Goal: Answer question/provide support: Share knowledge or assist other users

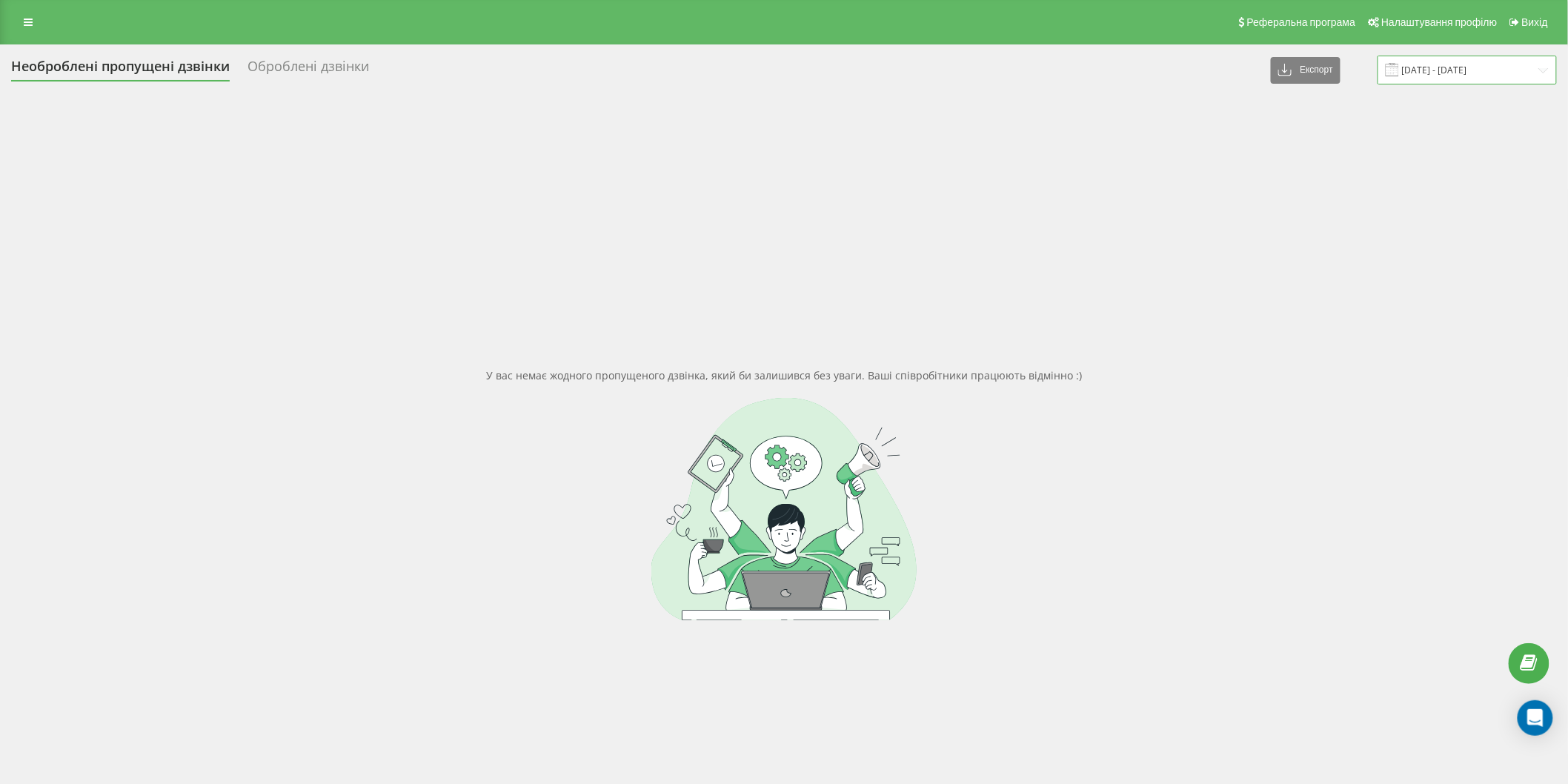
click at [1452, 76] on input "[DATE] - [DATE]" at bounding box center [1467, 70] width 179 height 29
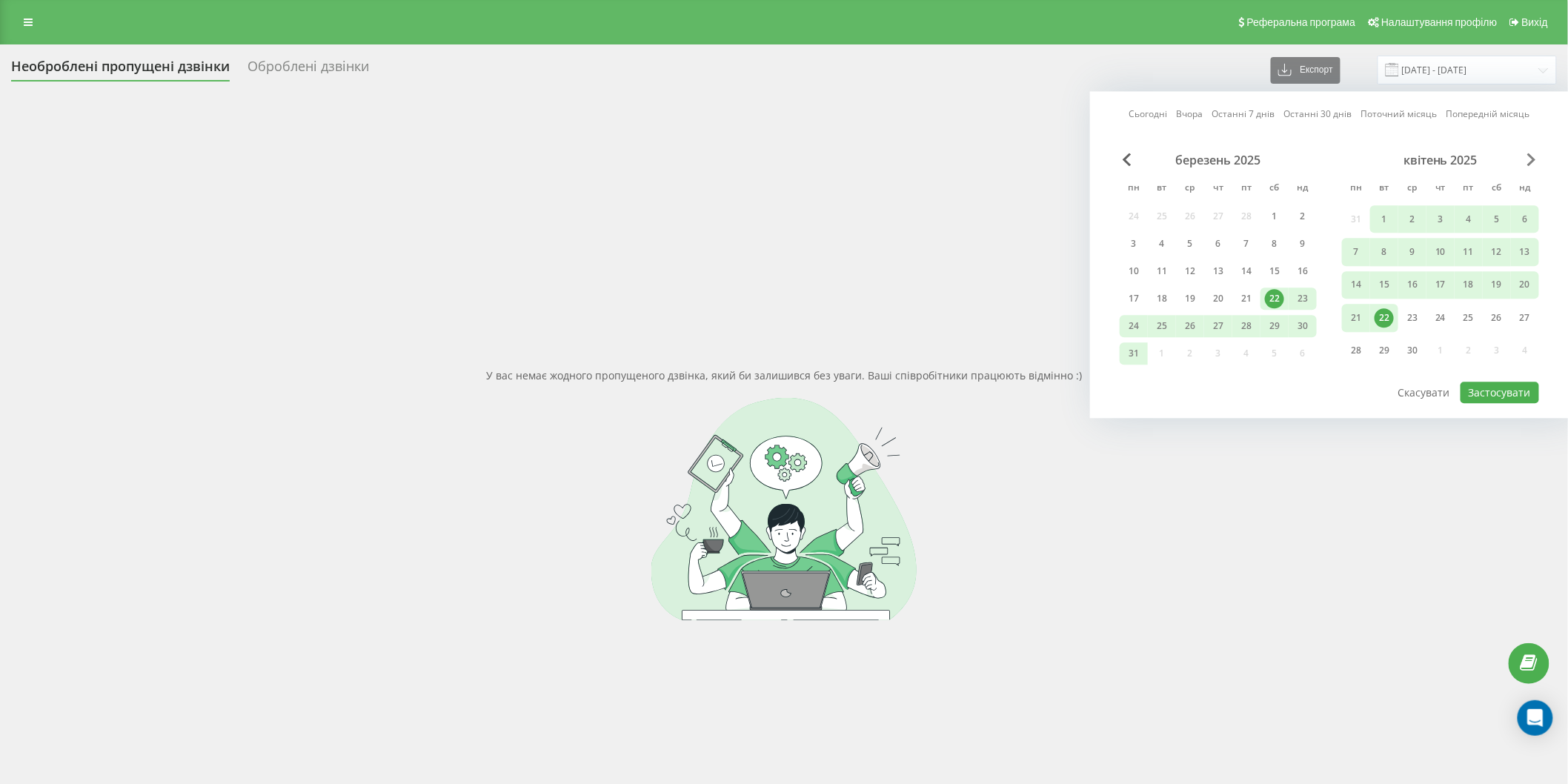
click at [1528, 154] on span "Next Month" at bounding box center [1531, 160] width 9 height 13
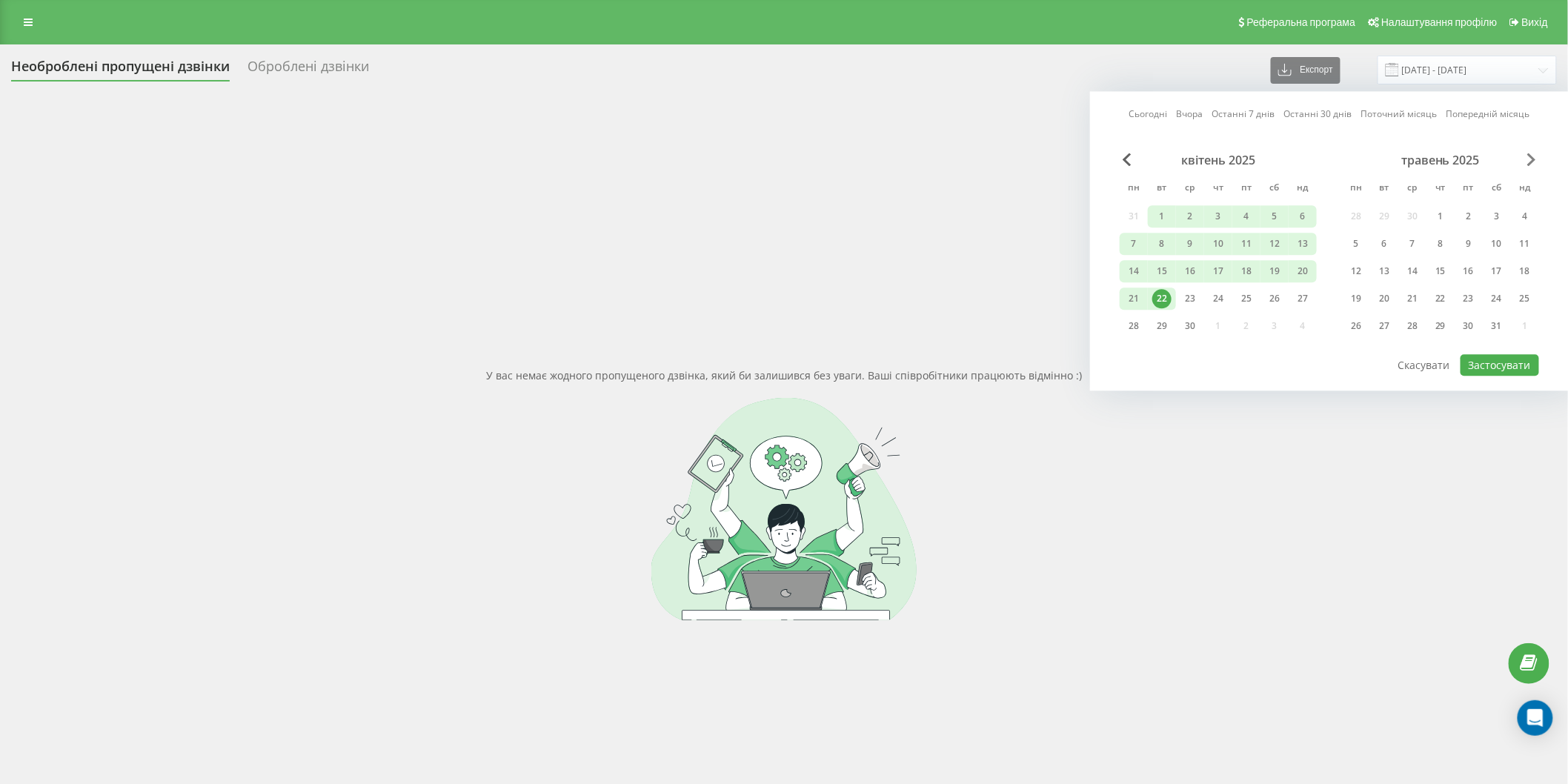
click at [1528, 154] on span "Next Month" at bounding box center [1531, 160] width 9 height 13
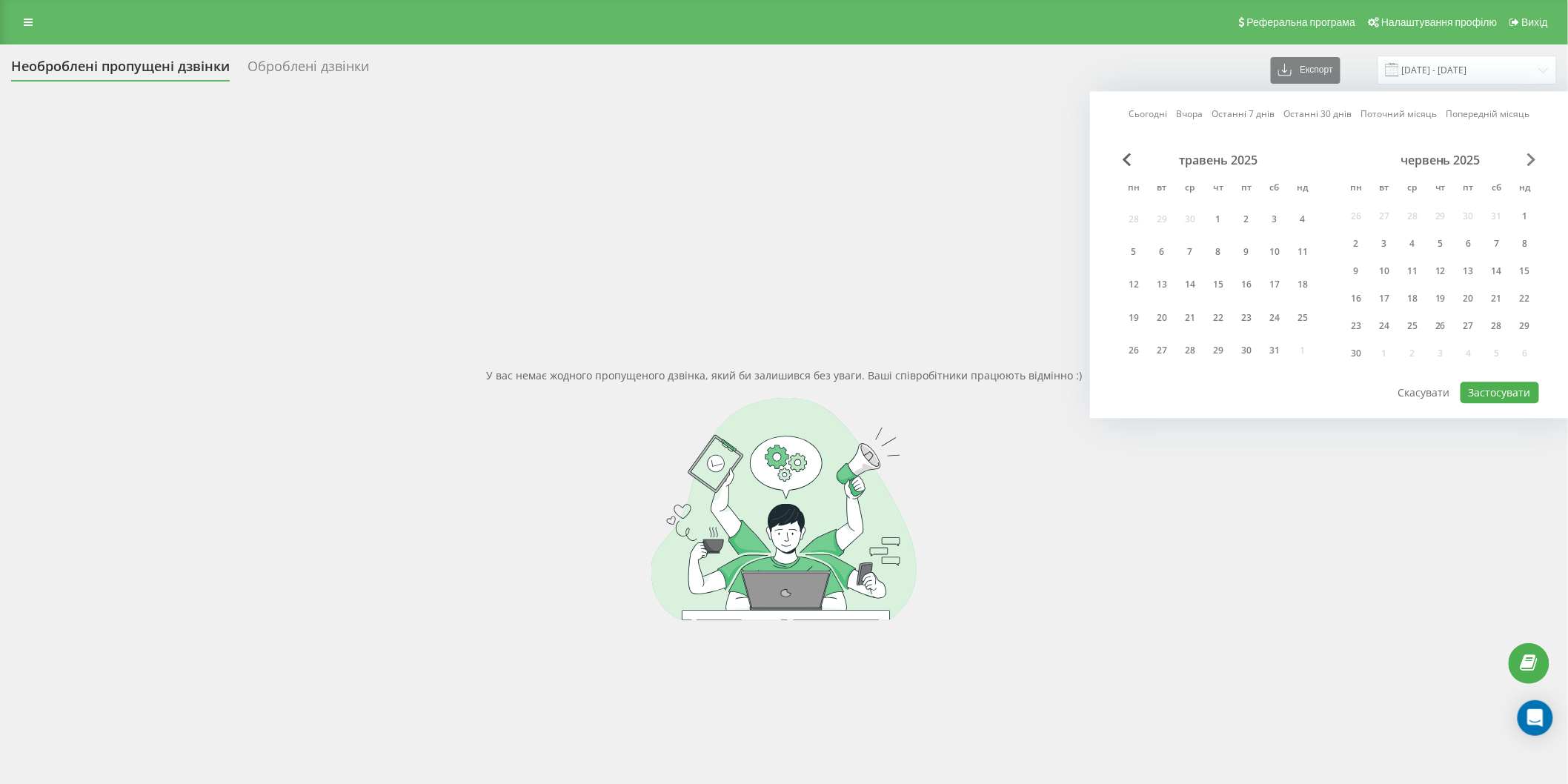
click at [1528, 154] on span "Next Month" at bounding box center [1531, 160] width 9 height 13
click at [1388, 295] on div "23" at bounding box center [1384, 299] width 19 height 19
click at [1433, 298] on div "25" at bounding box center [1441, 299] width 19 height 19
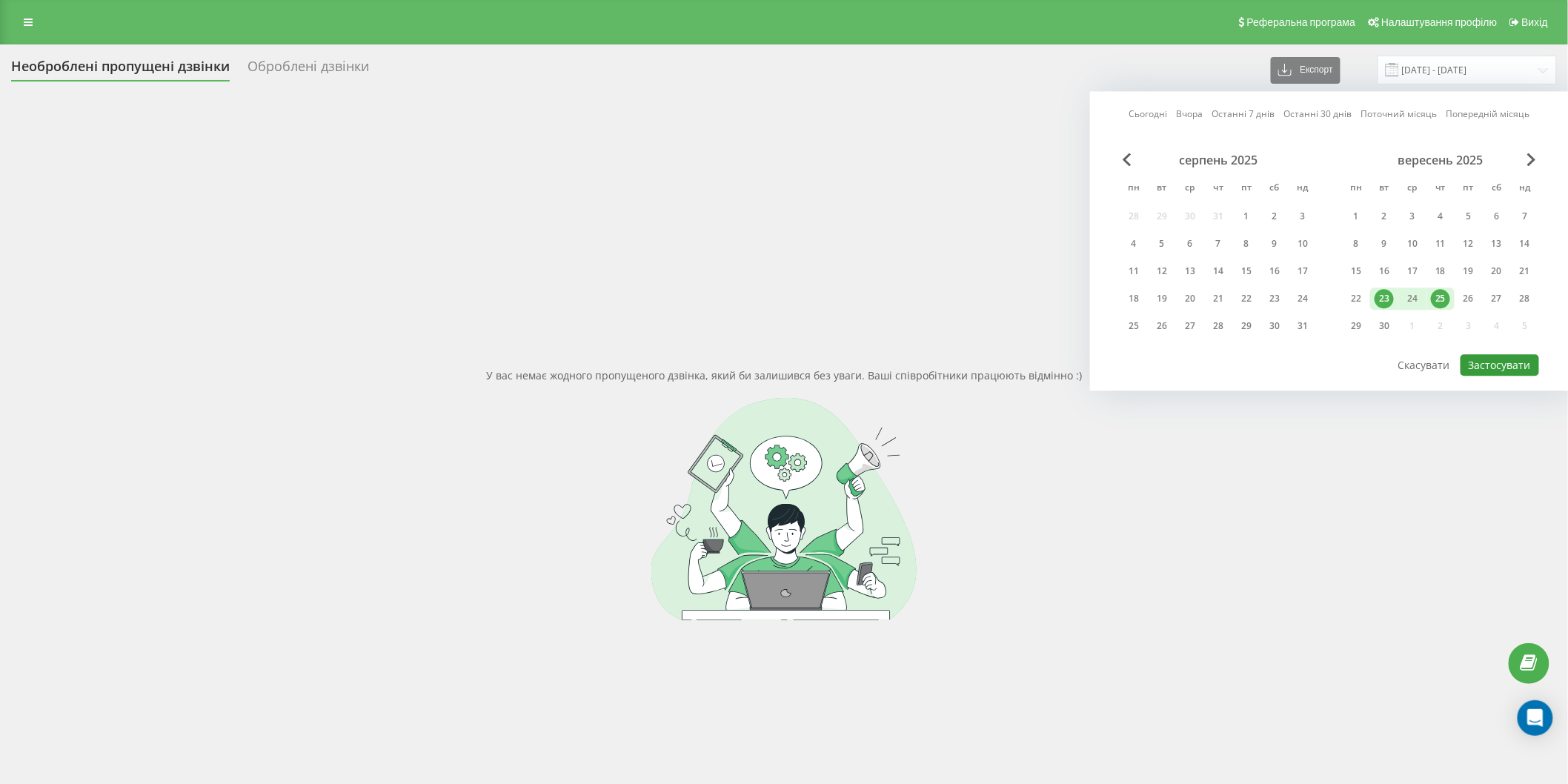
click at [1494, 360] on button "Застосувати" at bounding box center [1499, 365] width 79 height 22
type input "[DATE] - [DATE]"
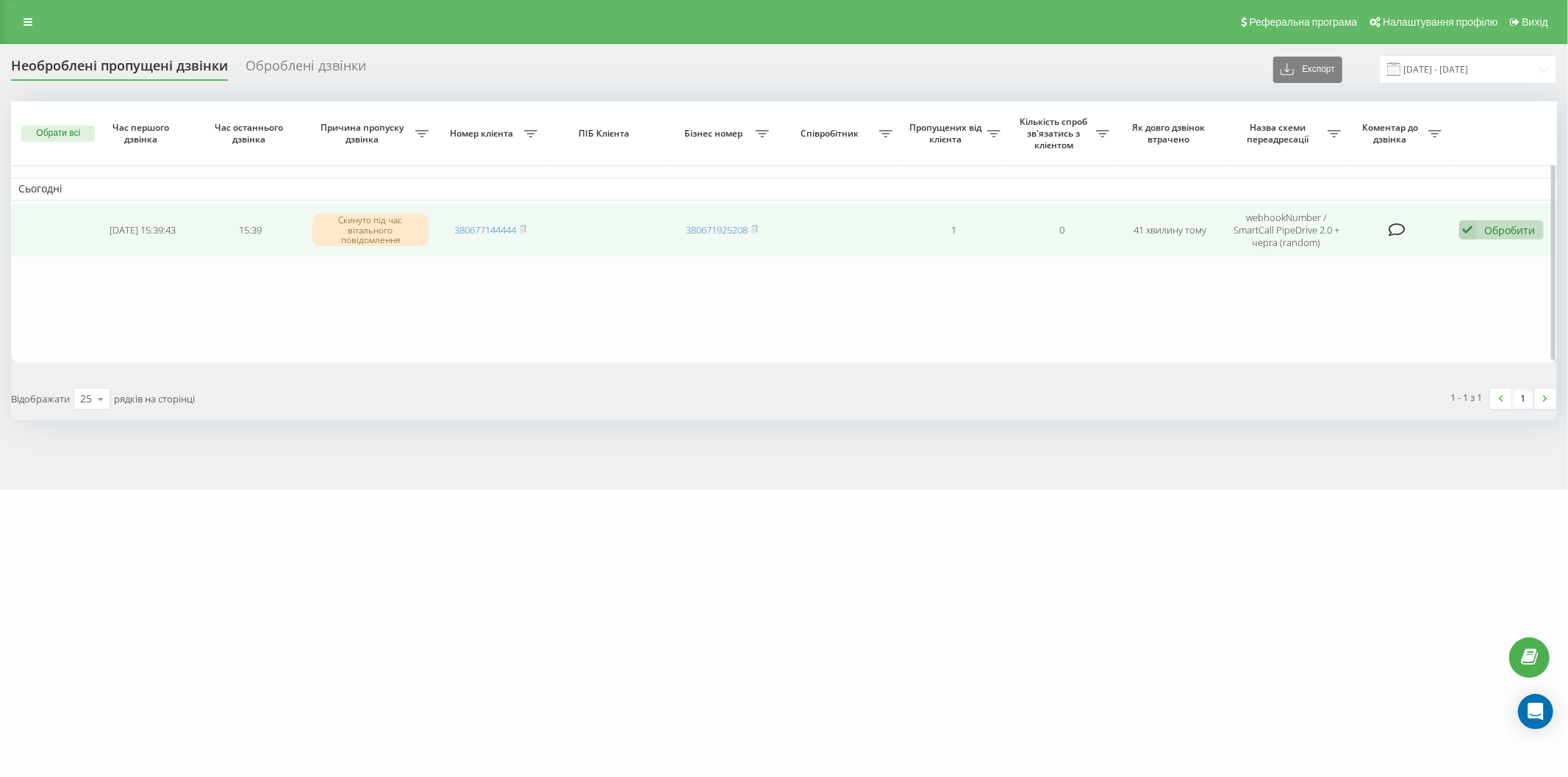
click at [1500, 228] on div "Обробити" at bounding box center [1510, 230] width 51 height 14
click at [1389, 250] on span "Не вдалося зв'язатися" at bounding box center [1335, 253] width 112 height 14
